Goal: Find specific page/section: Find specific page/section

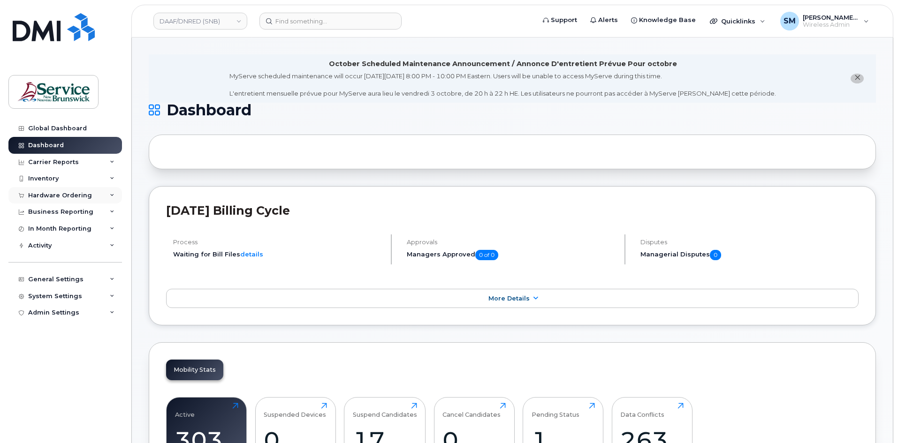
click at [84, 189] on div "Hardware Ordering" at bounding box center [64, 195] width 113 height 17
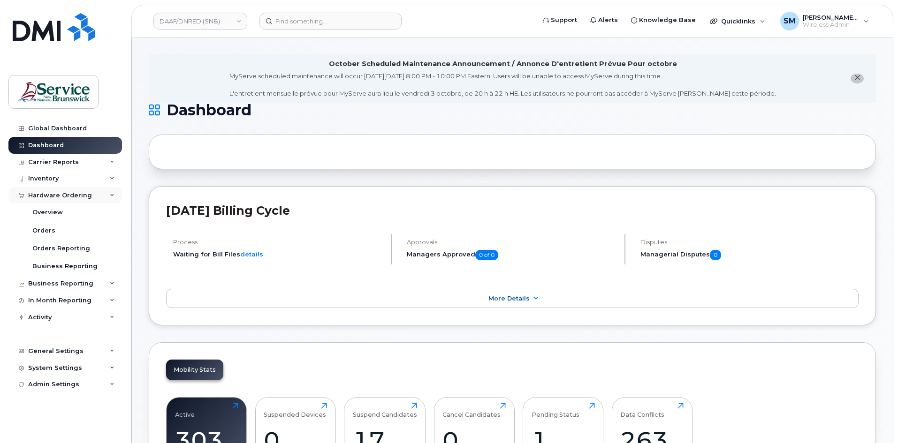
click at [67, 197] on div "Hardware Ordering" at bounding box center [60, 196] width 64 height 8
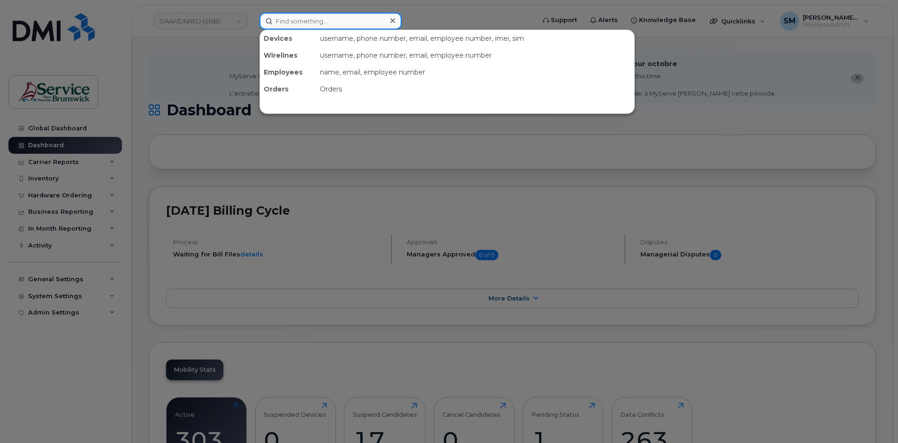
click at [294, 26] on input at bounding box center [330, 21] width 142 height 17
paste input "5062380740"
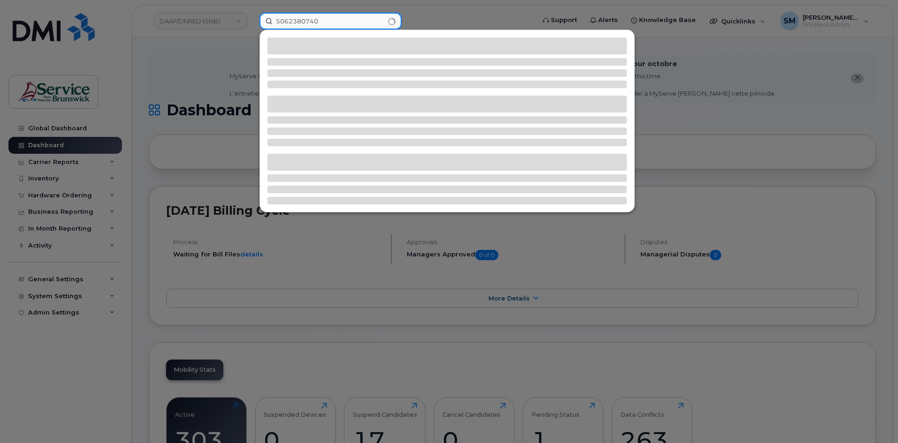
type input "5062380740"
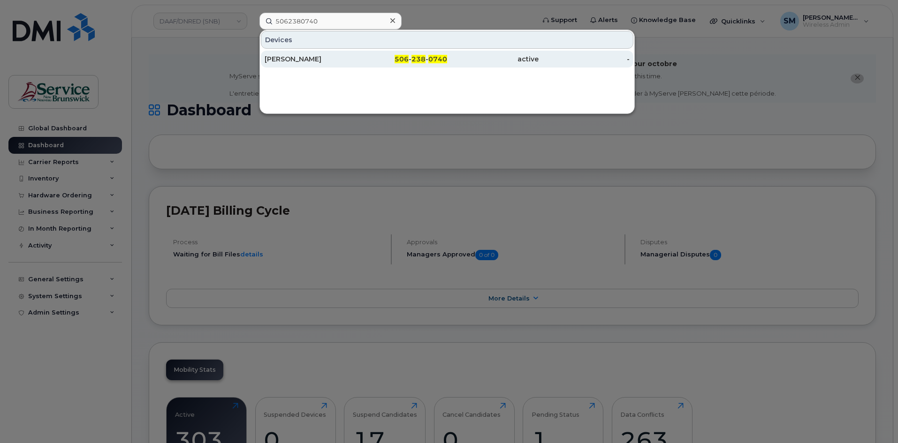
click at [415, 61] on span "238" at bounding box center [418, 59] width 14 height 8
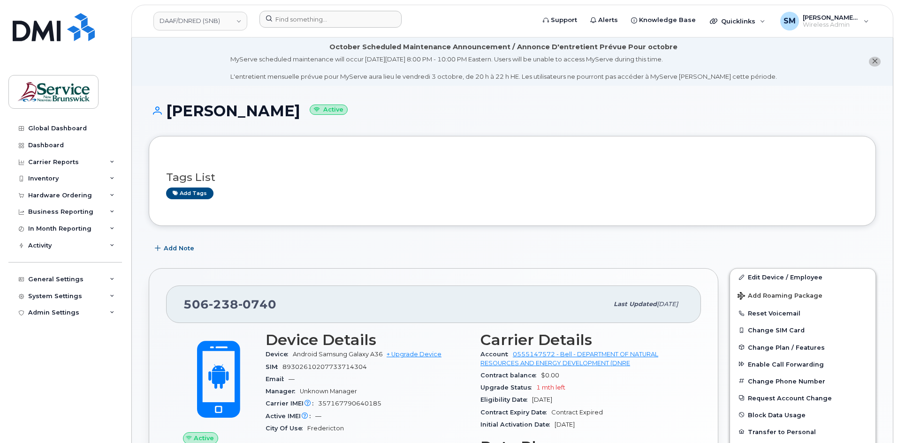
click at [355, 28] on div at bounding box center [394, 21] width 284 height 21
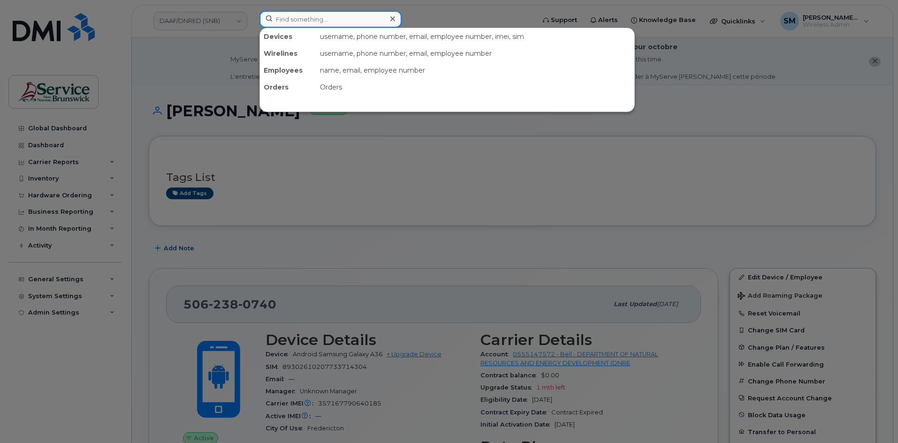
click at [355, 21] on input at bounding box center [330, 19] width 142 height 17
paste input "5062594773"
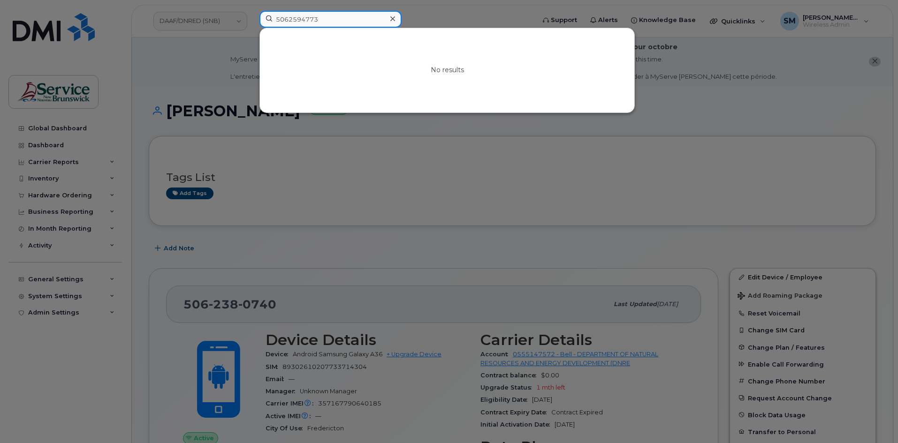
type input "5062594773"
